Goal: Transaction & Acquisition: Purchase product/service

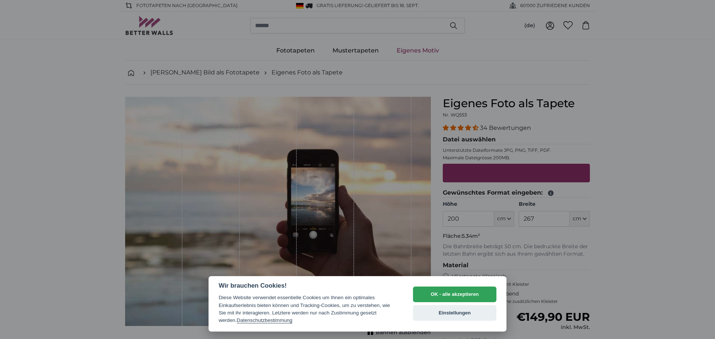
click at [454, 291] on button "OK - alle akzeptieren" at bounding box center [454, 295] width 83 height 16
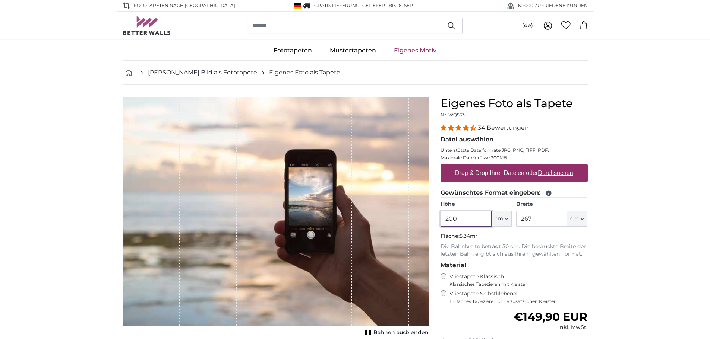
drag, startPoint x: 474, startPoint y: 217, endPoint x: 372, endPoint y: 218, distance: 102.1
click at [368, 218] on product-detail "Abbrechen Bild zuschneiden Bahnen ausblenden Eigenes Foto als Tapete Nr. WQ553 …" at bounding box center [355, 259] width 477 height 348
type input "125"
click at [550, 223] on input "267" at bounding box center [541, 219] width 51 height 16
drag, startPoint x: 551, startPoint y: 221, endPoint x: 525, endPoint y: 221, distance: 25.7
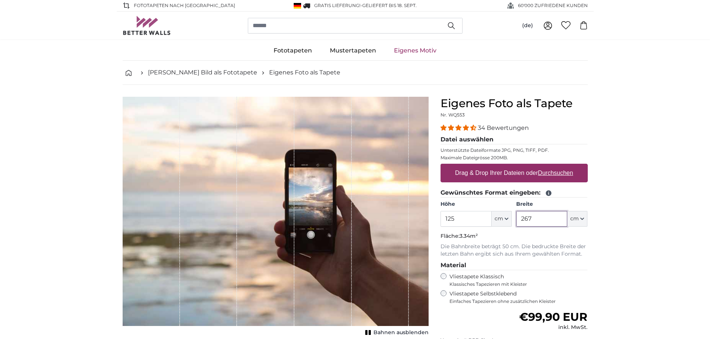
click at [525, 221] on input "267" at bounding box center [541, 219] width 51 height 16
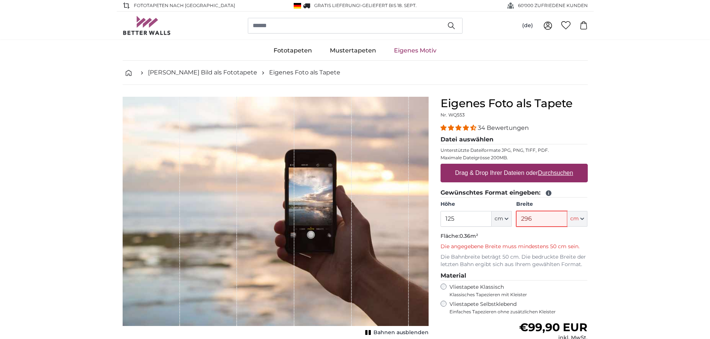
type input "296"
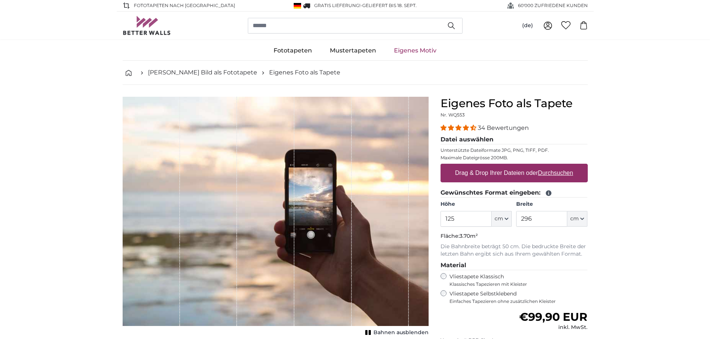
drag, startPoint x: 477, startPoint y: 248, endPoint x: 552, endPoint y: 252, distance: 75.0
click at [552, 252] on p "Die Bahnbreite beträgt 50 cm. Die bedruckte Breite der letzten Bahn ergibt sich…" at bounding box center [513, 250] width 147 height 15
drag, startPoint x: 552, startPoint y: 252, endPoint x: 462, endPoint y: 247, distance: 89.6
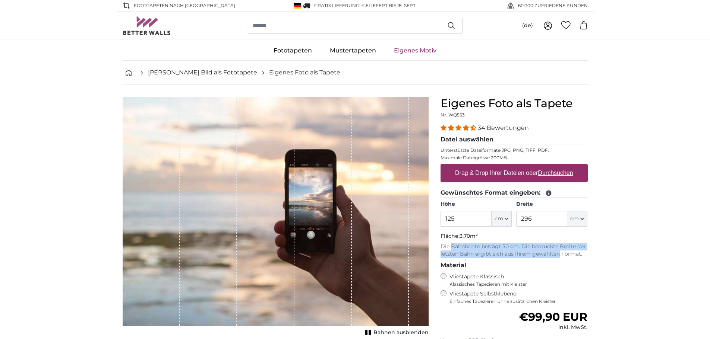
click at [462, 247] on p "Die Bahnbreite beträgt 50 cm. Die bedruckte Breite der letzten Bahn ergibt sich…" at bounding box center [513, 250] width 147 height 15
drag, startPoint x: 462, startPoint y: 247, endPoint x: 581, endPoint y: 254, distance: 119.4
click at [581, 254] on p "Die Bahnbreite beträgt 50 cm. Die bedruckte Breite der letzten Bahn ergibt sich…" at bounding box center [513, 250] width 147 height 15
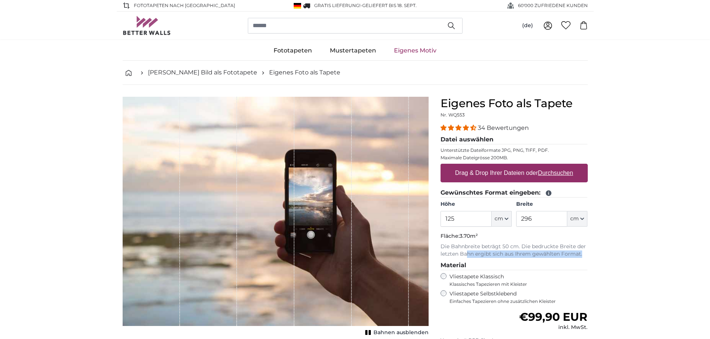
drag, startPoint x: 581, startPoint y: 254, endPoint x: 467, endPoint y: 252, distance: 114.8
click at [467, 252] on p "Die Bahnbreite beträgt 50 cm. Die bedruckte Breite der letzten Bahn ergibt sich…" at bounding box center [513, 250] width 147 height 15
click at [467, 253] on p "Die Bahnbreite beträgt 50 cm. Die bedruckte Breite der letzten Bahn ergibt sich…" at bounding box center [513, 250] width 147 height 15
click at [579, 253] on p "Die Bahnbreite beträgt 50 cm. Die bedruckte Breite der letzten Bahn ergibt sich…" at bounding box center [513, 250] width 147 height 15
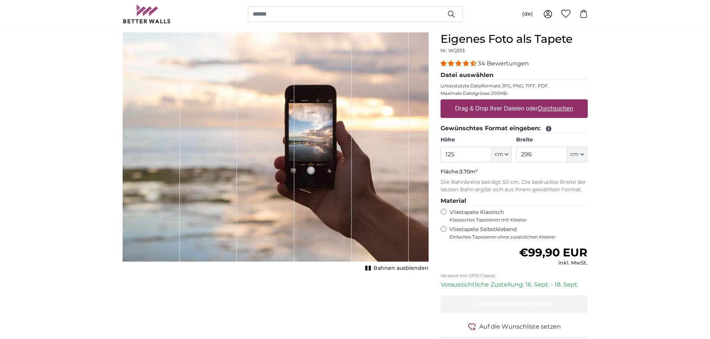
scroll to position [75, 0]
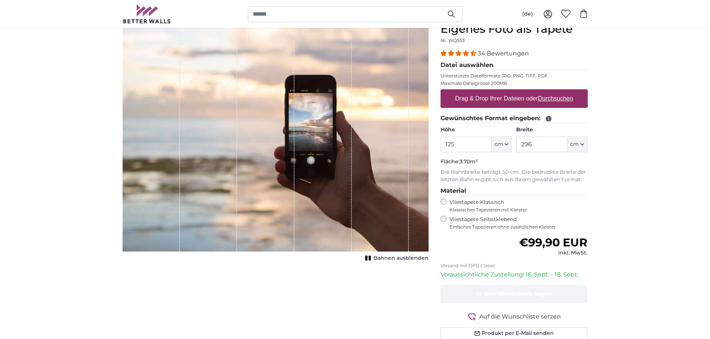
click at [495, 221] on label "Vliestapete Selbstklebend Einfaches Tapezieren ohne zusätzlichen Kleister" at bounding box center [518, 223] width 138 height 14
click at [496, 203] on label "Vliestapete Klassisch Klassisches Tapezieren mit Kleister" at bounding box center [515, 206] width 132 height 14
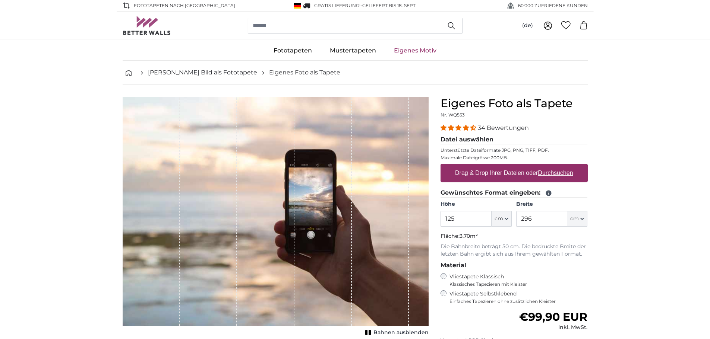
click at [517, 176] on label "Drag & Drop Ihrer Dateien oder Durchsuchen" at bounding box center [514, 173] width 124 height 15
click at [517, 166] on input "Drag & Drop Ihrer Dateien oder Durchsuchen" at bounding box center [513, 165] width 147 height 2
type input "**********"
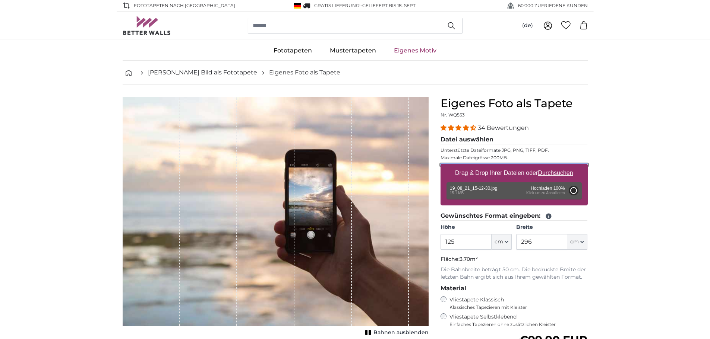
type input "200"
type input "474"
